Goal: Task Accomplishment & Management: Use online tool/utility

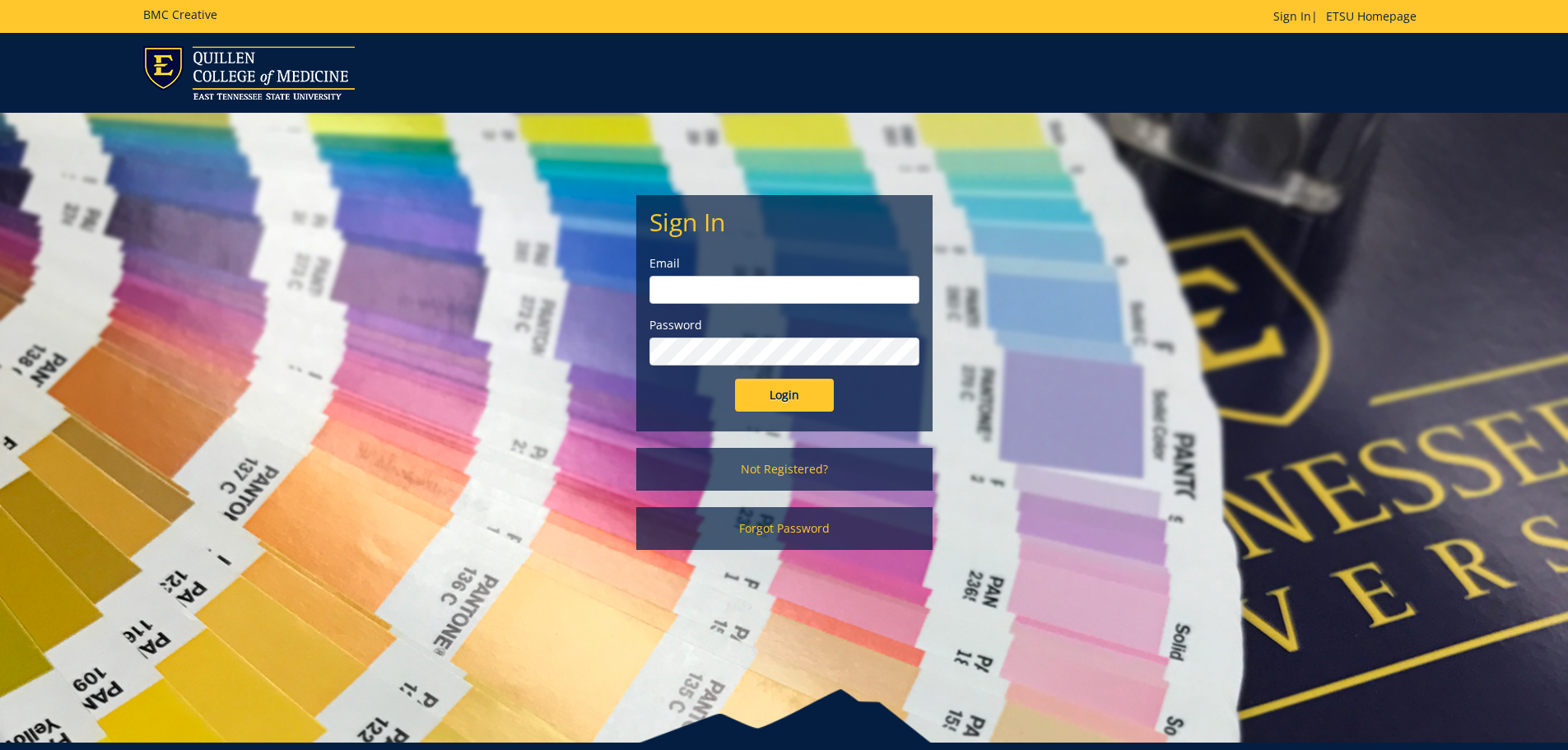
click at [821, 280] on input "email" at bounding box center [785, 290] width 270 height 28
type input "[EMAIL_ADDRESS][DOMAIN_NAME]"
click at [735, 378] on input "Login" at bounding box center [785, 395] width 99 height 33
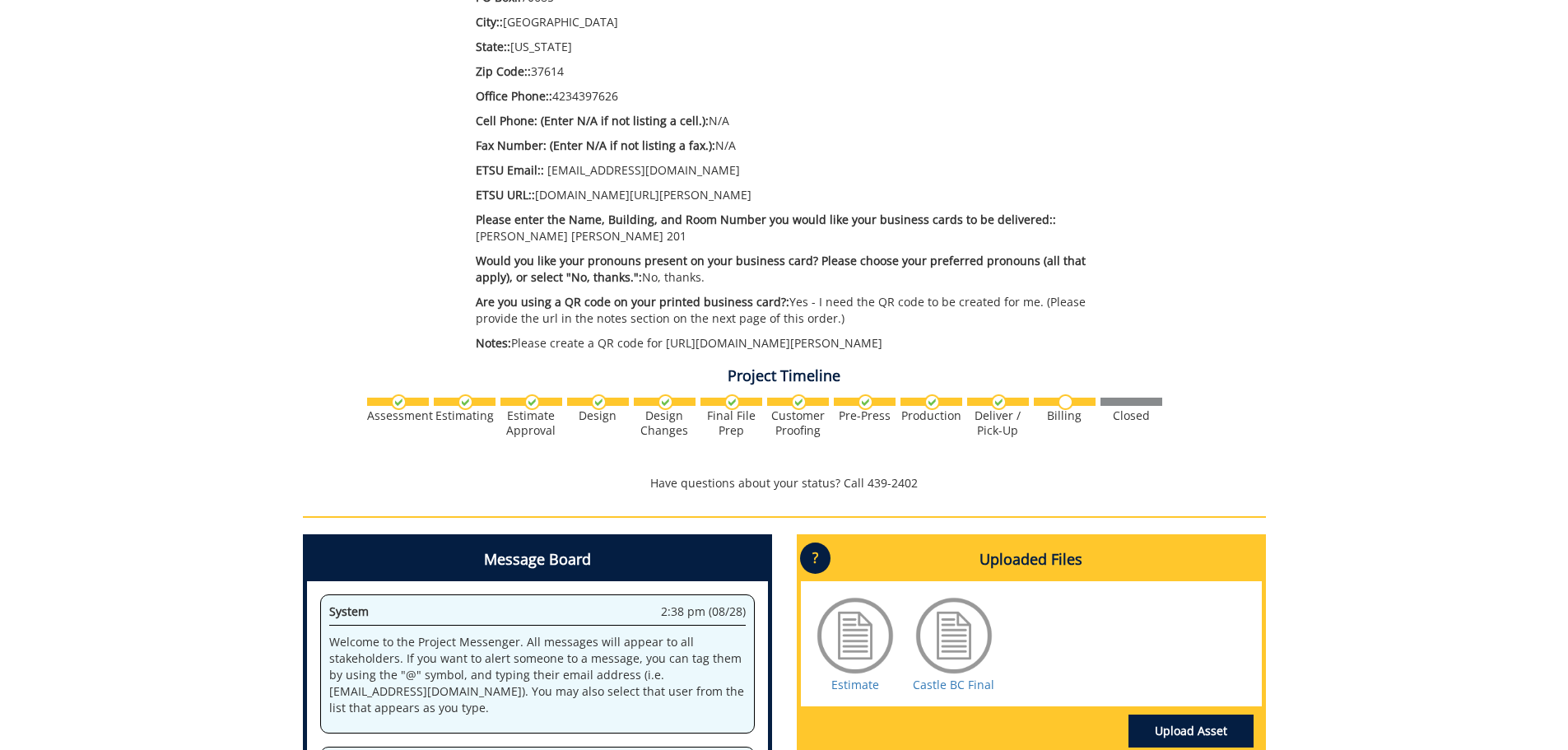
scroll to position [988, 0]
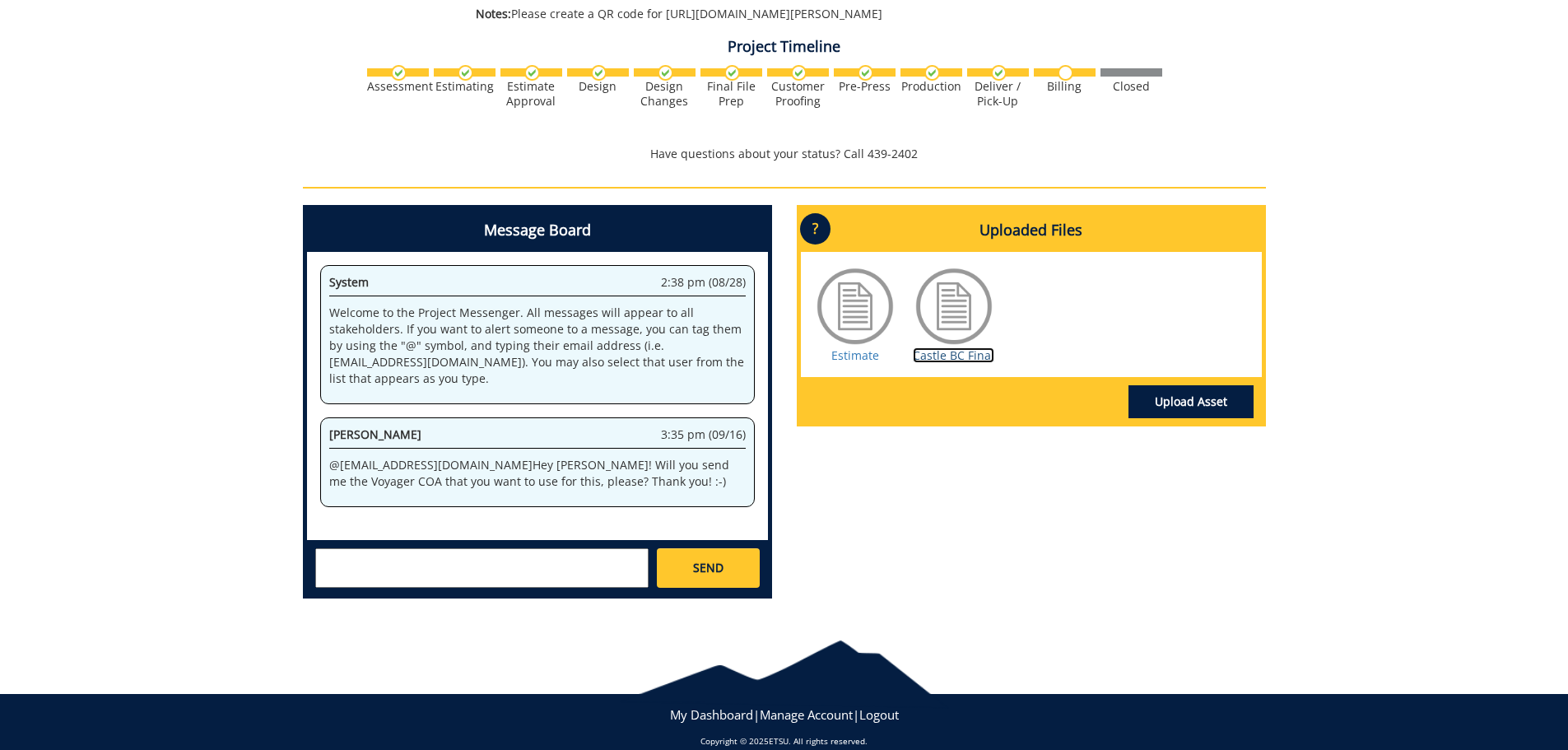
click at [945, 347] on link "Castle BC Final" at bounding box center [954, 355] width 82 height 16
click at [543, 548] on textarea at bounding box center [481, 567] width 333 height 39
